Goal: Find contact information: Find contact information

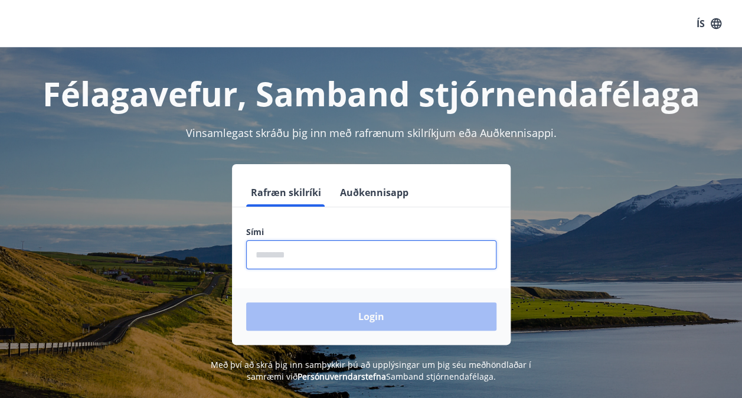
click at [303, 253] on input "phone" at bounding box center [371, 254] width 250 height 29
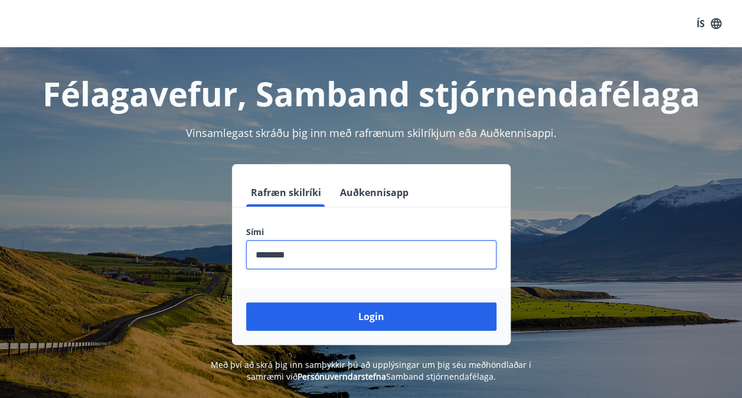
type input "********"
click at [370, 315] on button "Login" at bounding box center [371, 316] width 250 height 28
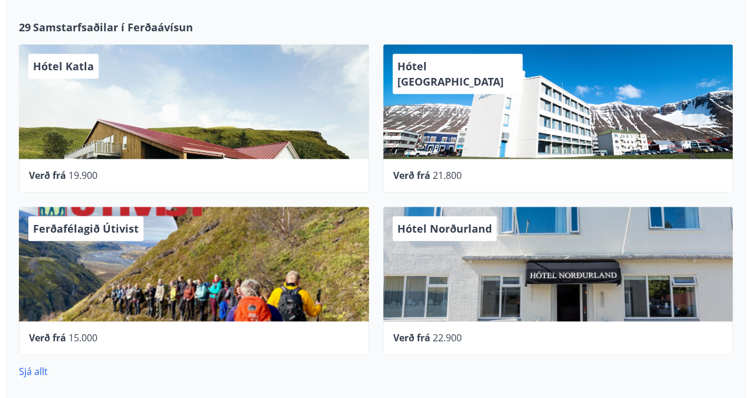
scroll to position [531, 0]
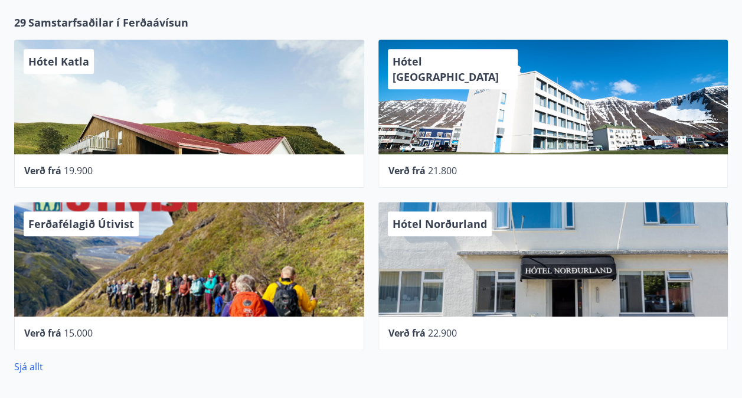
click at [541, 261] on div "Hótel Norðurland" at bounding box center [553, 259] width 350 height 115
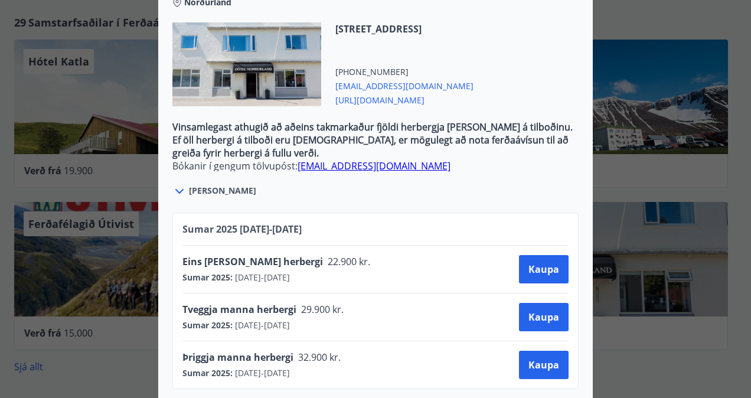
scroll to position [415, 0]
click at [176, 189] on icon at bounding box center [179, 191] width 8 height 5
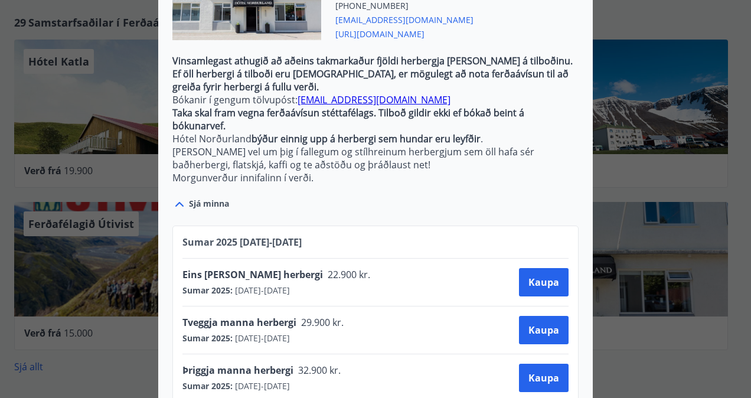
scroll to position [481, 0]
click at [645, 27] on div "Hótel Norðurland Bókanir í gengum tölvupóst: [EMAIL_ADDRESS][DOMAIN_NAME] Taka …" at bounding box center [375, 199] width 751 height 398
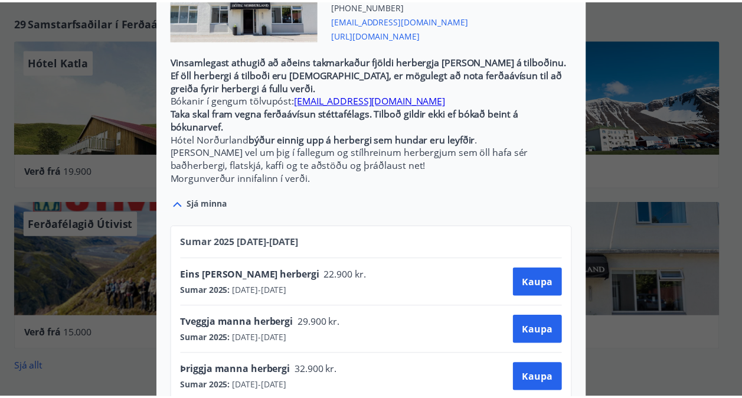
scroll to position [0, 0]
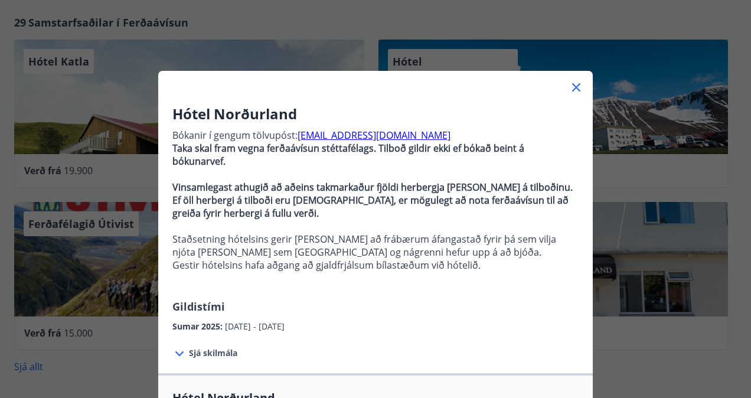
click at [575, 89] on icon at bounding box center [576, 87] width 14 height 14
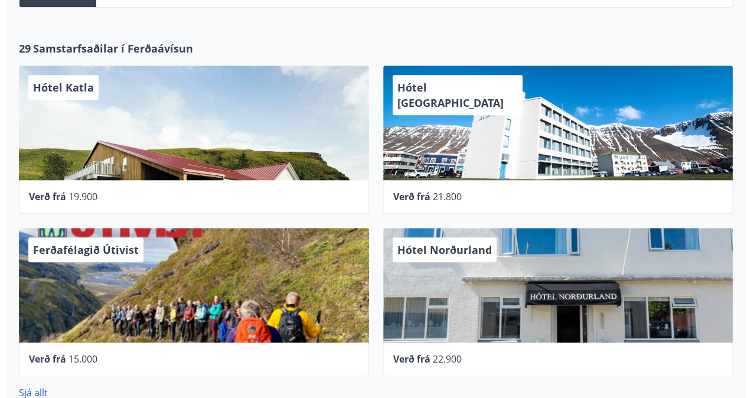
scroll to position [451, 0]
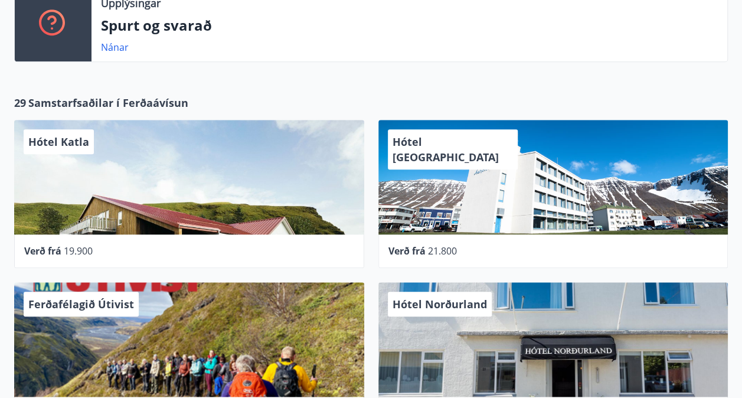
click at [265, 203] on div "Hótel Katla" at bounding box center [189, 177] width 350 height 115
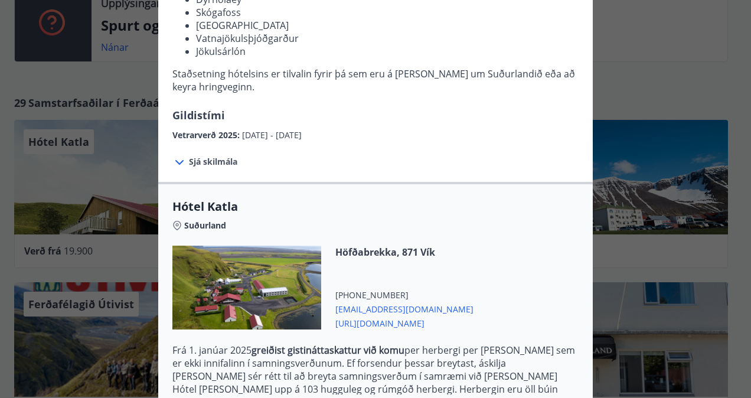
scroll to position [425, 0]
